Goal: Task Accomplishment & Management: Manage account settings

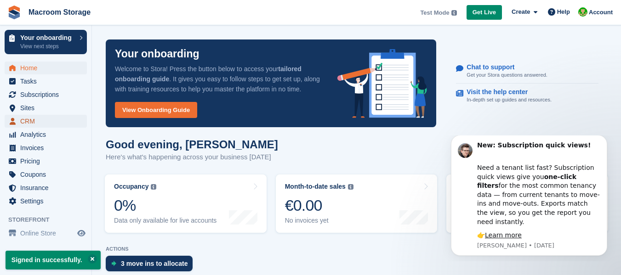
click at [25, 118] on span "CRM" at bounding box center [47, 121] width 55 height 13
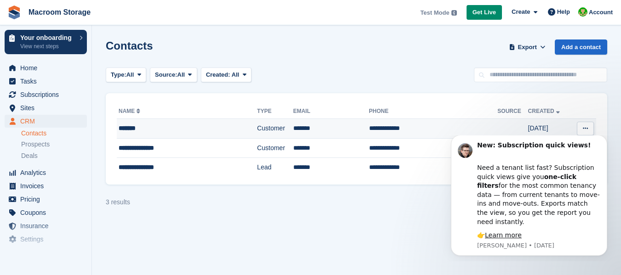
click at [126, 126] on div "*******" at bounding box center [172, 129] width 107 height 10
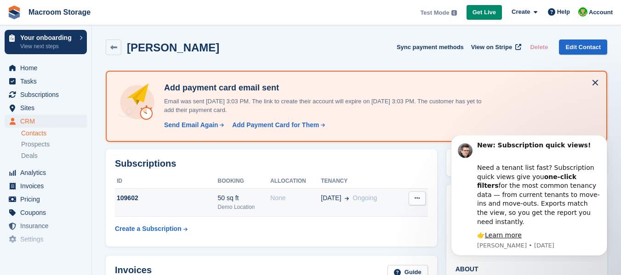
click at [411, 198] on button at bounding box center [417, 199] width 17 height 14
click at [224, 197] on div "50 sq ft" at bounding box center [244, 199] width 52 height 10
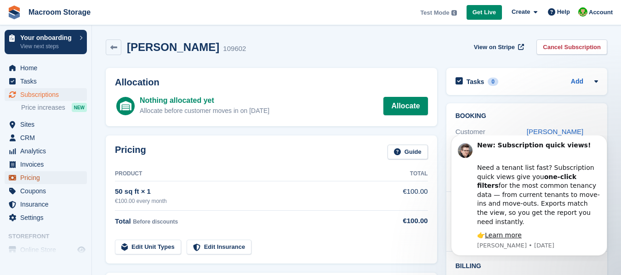
click at [33, 181] on span "Pricing" at bounding box center [47, 178] width 55 height 13
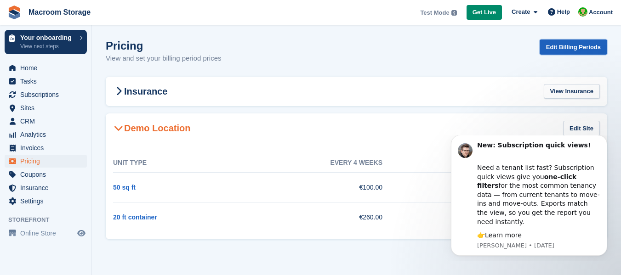
click at [563, 46] on link "Edit Billing Periods" at bounding box center [574, 47] width 68 height 15
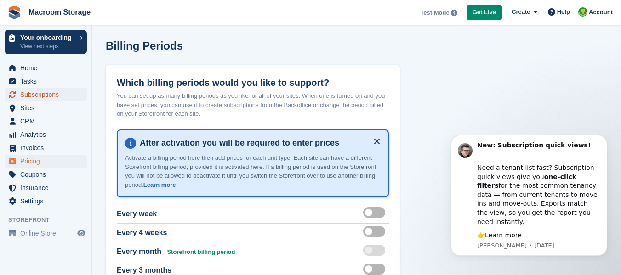
click at [47, 97] on span "Subscriptions" at bounding box center [47, 94] width 55 height 13
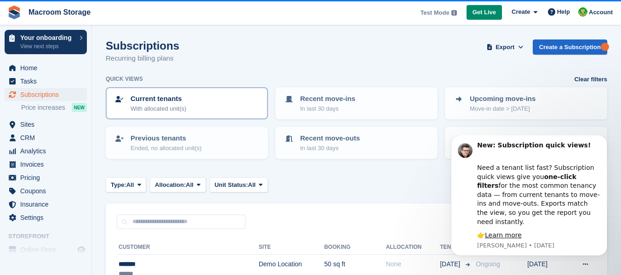
click at [164, 110] on p "With allocated unit(s)" at bounding box center [159, 108] width 56 height 9
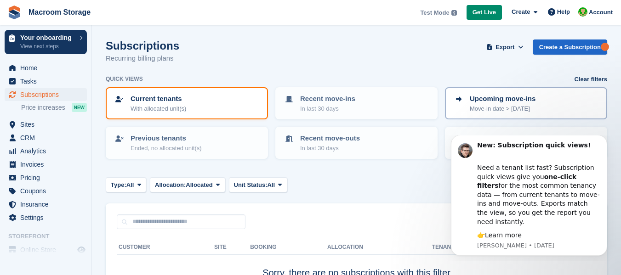
click at [479, 101] on p "Upcoming move-ins" at bounding box center [503, 99] width 66 height 11
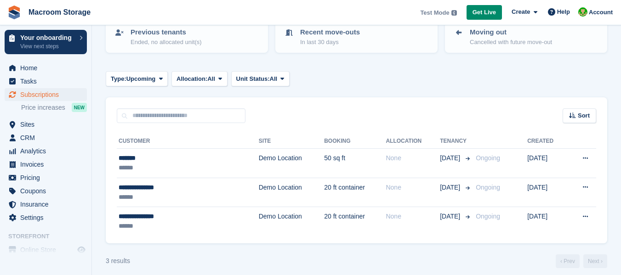
scroll to position [113, 0]
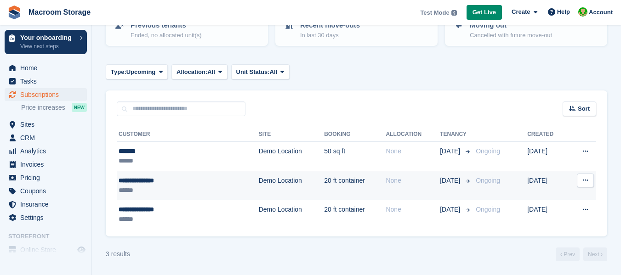
click at [118, 179] on td "**********" at bounding box center [188, 185] width 142 height 29
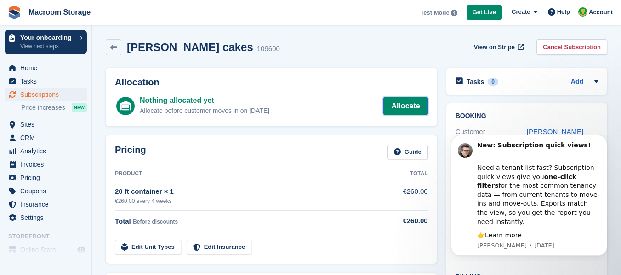
click at [400, 111] on link "Allocate" at bounding box center [405, 106] width 44 height 18
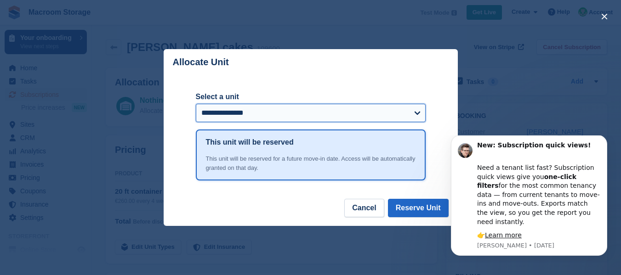
click at [417, 113] on select "**********" at bounding box center [311, 113] width 230 height 18
select select "******"
click at [196, 105] on select "**********" at bounding box center [311, 113] width 230 height 18
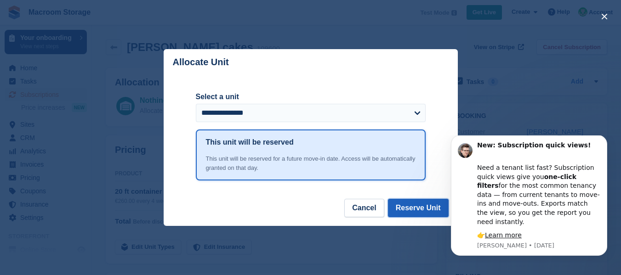
click at [421, 209] on button "Reserve Unit" at bounding box center [418, 208] width 61 height 18
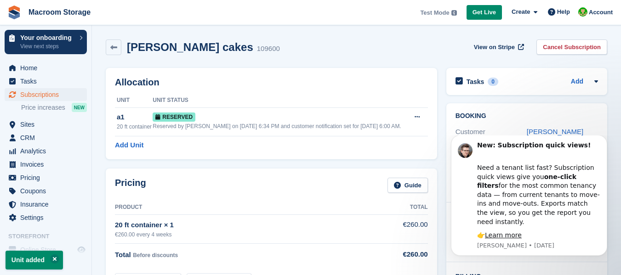
click at [387, 191] on div "Pricing Guide" at bounding box center [271, 188] width 313 height 21
click at [405, 182] on link "Guide" at bounding box center [408, 185] width 40 height 15
click at [274, 186] on div "Pricing Guide" at bounding box center [271, 188] width 313 height 21
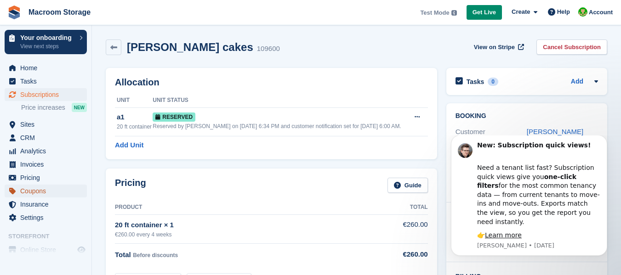
click at [29, 192] on span "Coupons" at bounding box center [47, 191] width 55 height 13
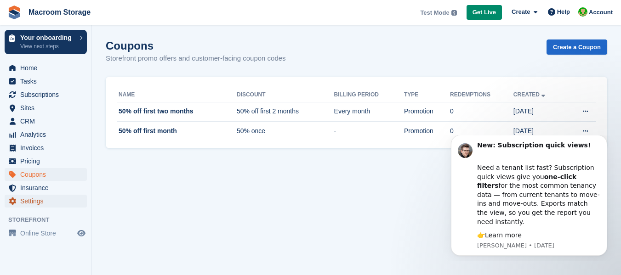
click at [32, 200] on span "Settings" at bounding box center [47, 201] width 55 height 13
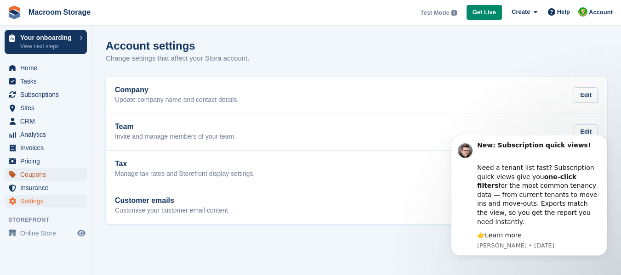
click at [27, 181] on span "Coupons" at bounding box center [47, 174] width 55 height 13
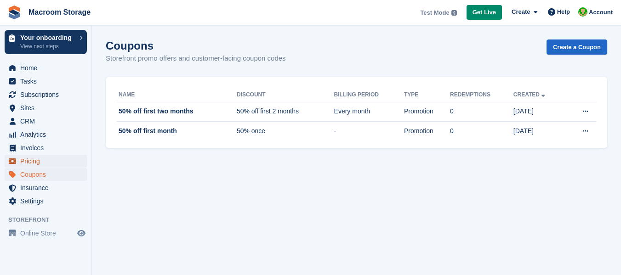
click at [26, 161] on span "Pricing" at bounding box center [47, 161] width 55 height 13
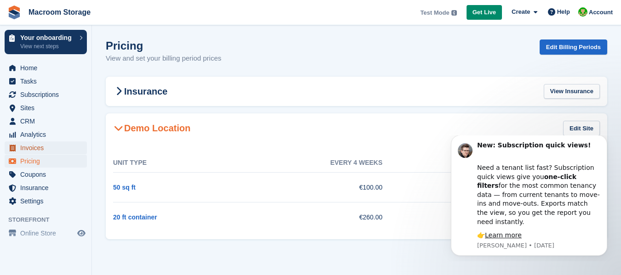
click at [26, 145] on span "Invoices" at bounding box center [47, 148] width 55 height 13
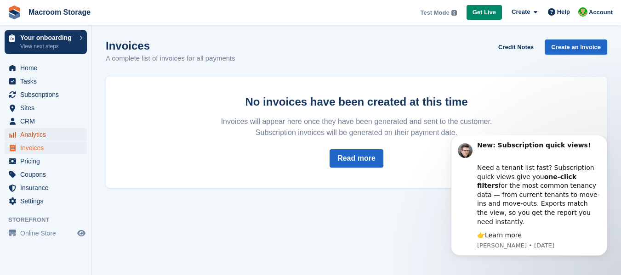
click at [26, 132] on span "Analytics" at bounding box center [47, 134] width 55 height 13
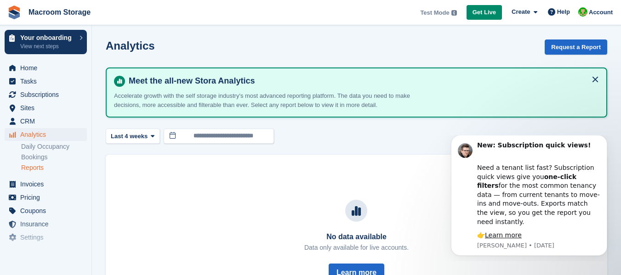
click at [29, 169] on link "Reports" at bounding box center [54, 168] width 66 height 9
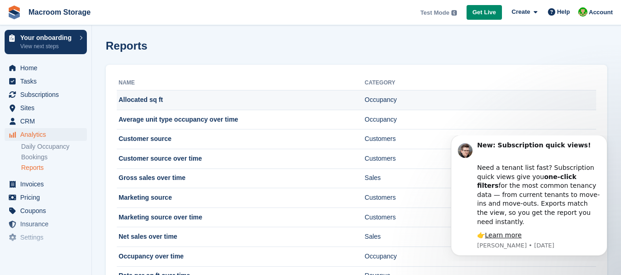
click at [137, 102] on td "Allocated sq ft" at bounding box center [241, 101] width 248 height 20
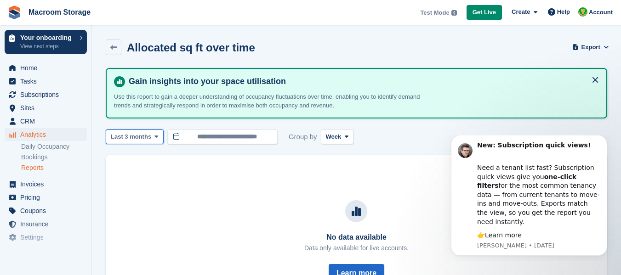
click at [153, 137] on span at bounding box center [156, 136] width 7 height 7
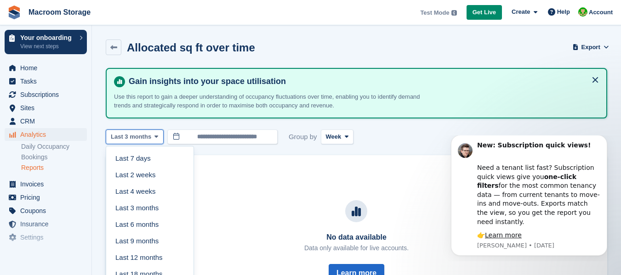
click at [153, 137] on span at bounding box center [156, 136] width 7 height 7
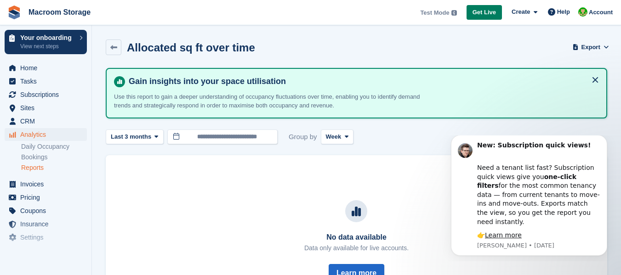
click at [481, 9] on span "Get Live" at bounding box center [484, 12] width 23 height 9
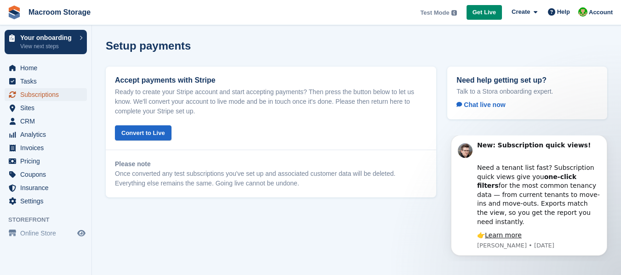
click at [40, 94] on span "Subscriptions" at bounding box center [47, 94] width 55 height 13
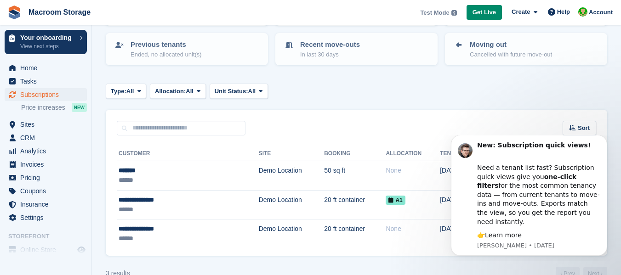
scroll to position [113, 0]
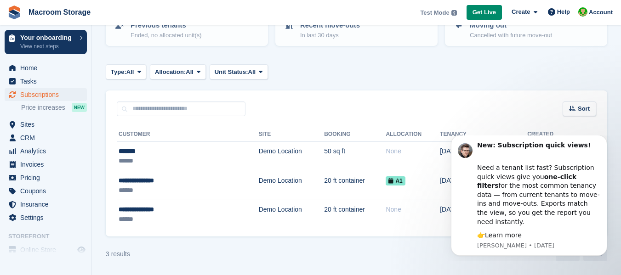
click at [292, 251] on div "3 results ‹ Prev Next ›" at bounding box center [357, 255] width 502 height 14
